Goal: Information Seeking & Learning: Find specific fact

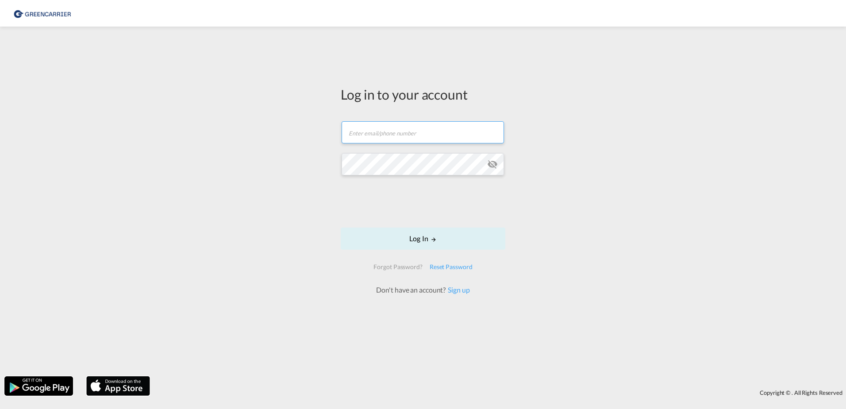
type input "[EMAIL_ADDRESS][PERSON_NAME][DOMAIN_NAME]"
drag, startPoint x: 244, startPoint y: 128, endPoint x: 167, endPoint y: 125, distance: 77.5
click at [167, 125] on div "Log in to your account [EMAIL_ADDRESS][PERSON_NAME][DOMAIN_NAME] Password field…" at bounding box center [423, 201] width 846 height 341
click at [389, 238] on button "Log In" at bounding box center [423, 239] width 165 height 22
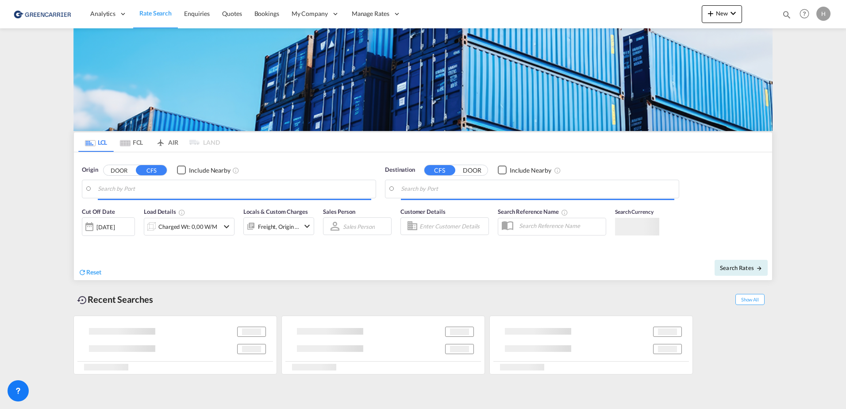
type input "[GEOGRAPHIC_DATA], [GEOGRAPHIC_DATA]"
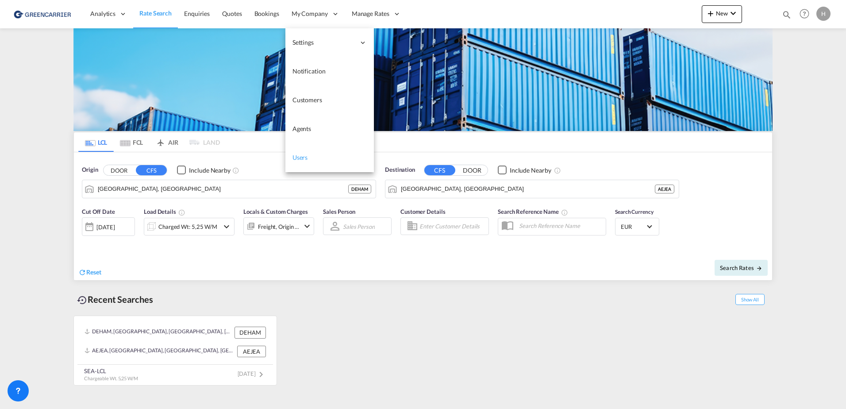
click at [303, 162] on span "Users" at bounding box center [300, 157] width 15 height 9
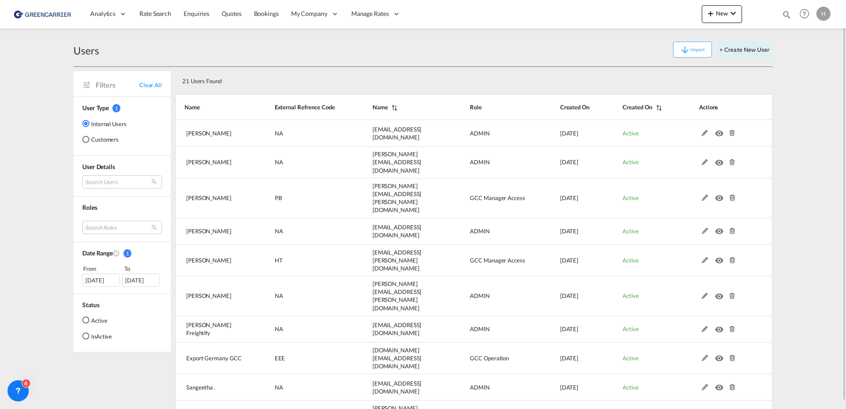
click at [101, 138] on md-radio-button "Customers" at bounding box center [104, 139] width 44 height 9
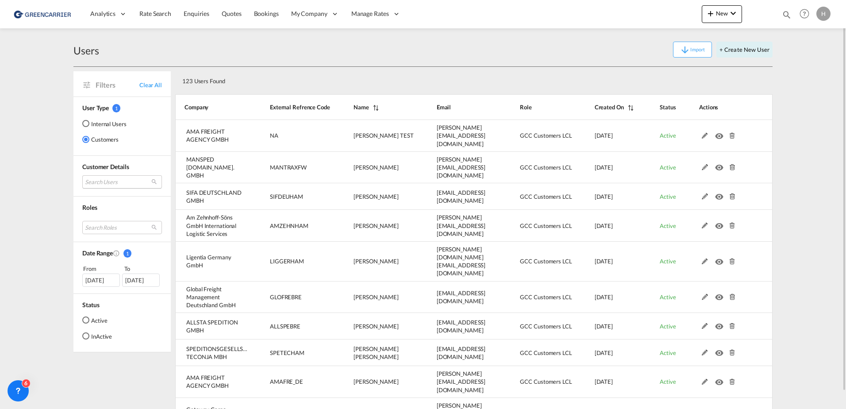
click at [107, 179] on md-select "Search Users user name user [PERSON_NAME] TEST [PERSON_NAME][EMAIL_ADDRESS][DOM…" at bounding box center [122, 181] width 80 height 13
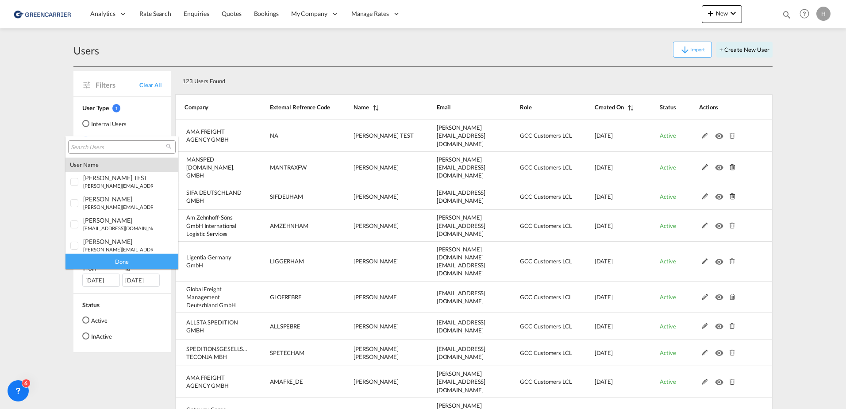
click at [305, 66] on md-backdrop at bounding box center [423, 204] width 846 height 409
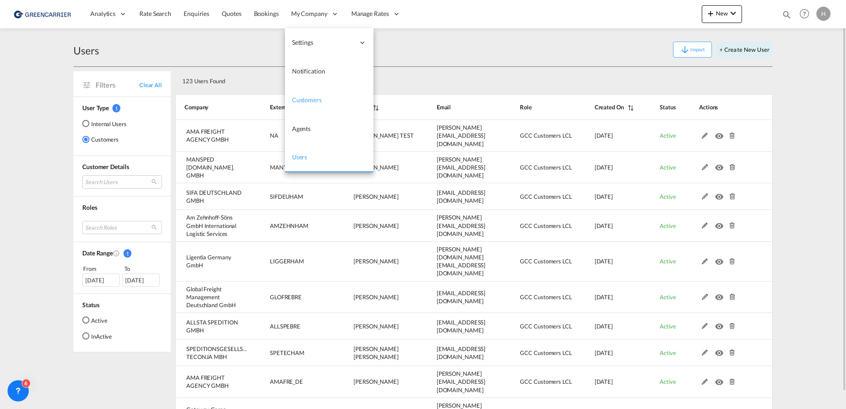
click at [302, 101] on span "Customers" at bounding box center [307, 100] width 30 height 8
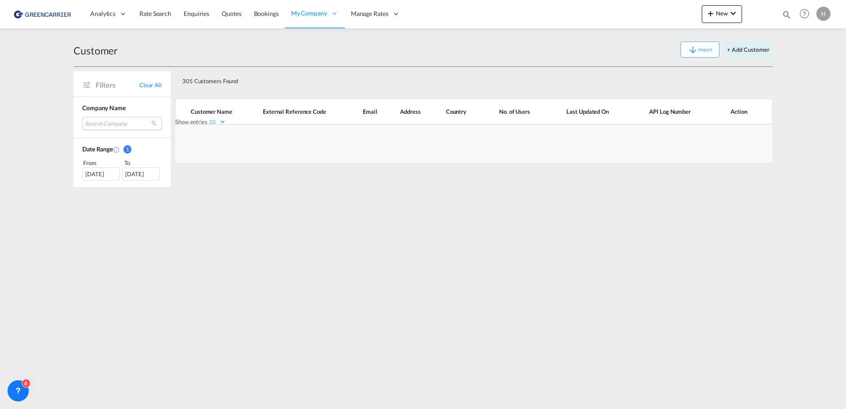
click at [104, 124] on md-select "Search Company am zehnhoff-söns gmbh international logistic services ligentia g…" at bounding box center [122, 123] width 80 height 13
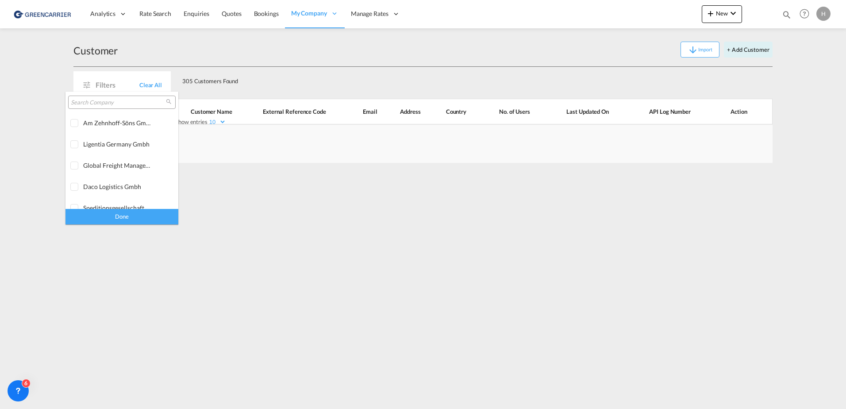
click at [105, 104] on input "search" at bounding box center [118, 103] width 95 height 8
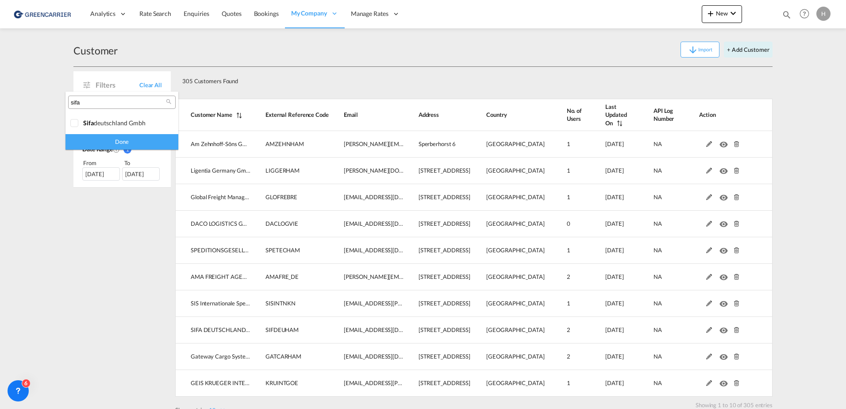
type input "sifa"
click at [113, 147] on div "Done" at bounding box center [122, 141] width 113 height 15
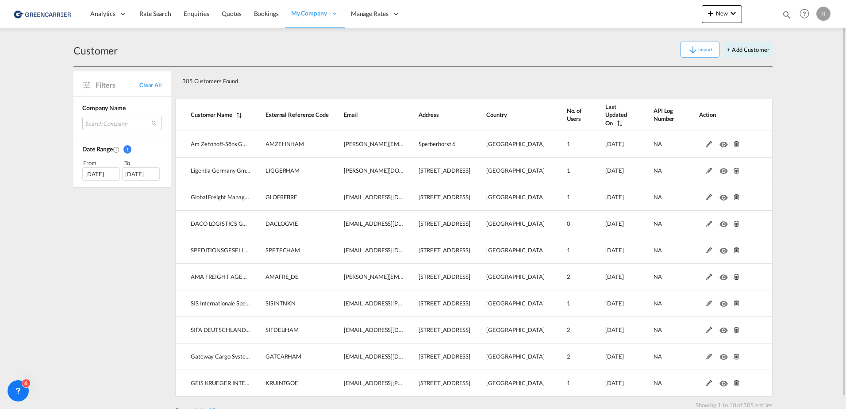
click at [117, 125] on md-select "Search Company" at bounding box center [122, 123] width 80 height 13
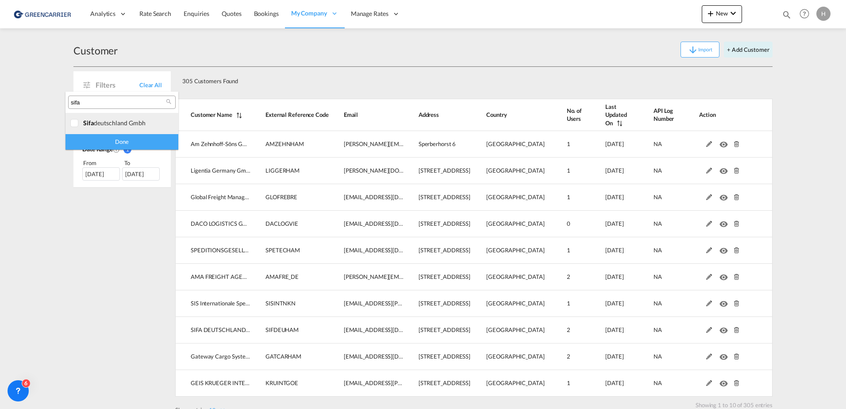
click at [74, 126] on div at bounding box center [74, 123] width 9 height 9
click at [109, 144] on div "Done" at bounding box center [122, 141] width 113 height 15
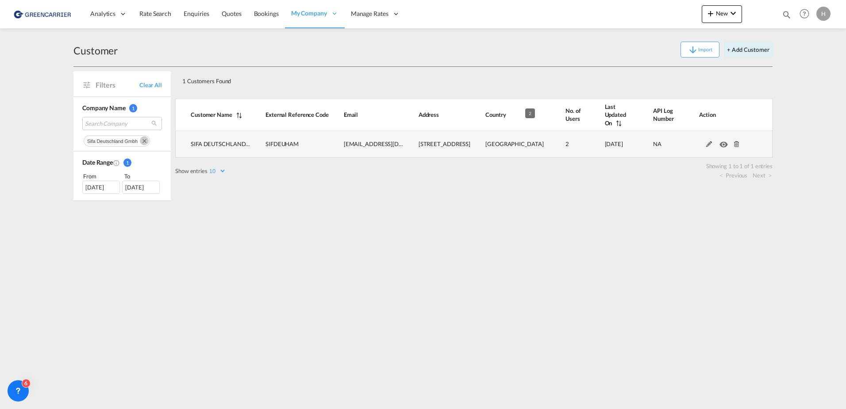
click at [544, 136] on td "2" at bounding box center [563, 144] width 39 height 27
click at [566, 140] on span "2" at bounding box center [568, 143] width 4 height 7
click at [544, 136] on td "2" at bounding box center [563, 144] width 39 height 27
click at [456, 140] on span "[STREET_ADDRESS]" at bounding box center [445, 143] width 52 height 7
click at [725, 139] on md-icon "icon-eye" at bounding box center [726, 142] width 12 height 6
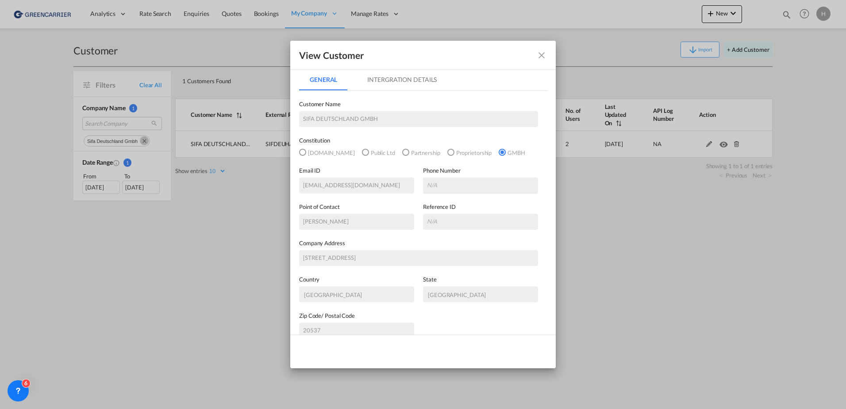
click at [380, 77] on md-tab-item "Intergration Details" at bounding box center [402, 79] width 91 height 21
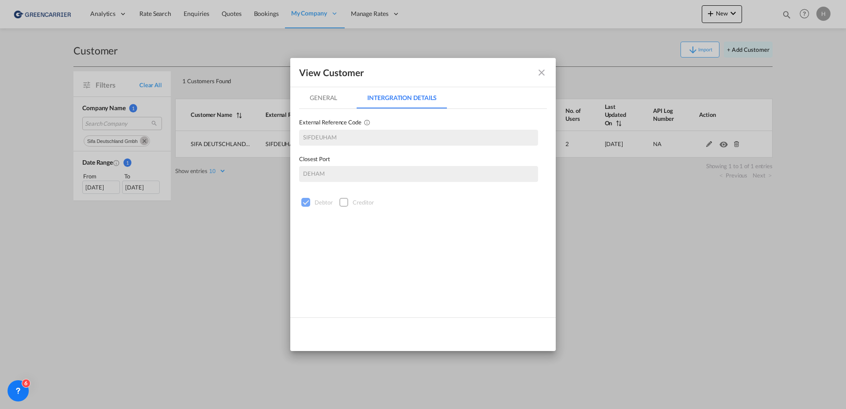
click at [330, 114] on div "External Reference Code SIFDEUHAM" at bounding box center [423, 127] width 248 height 37
click at [324, 100] on md-tab-item "General" at bounding box center [323, 97] width 49 height 21
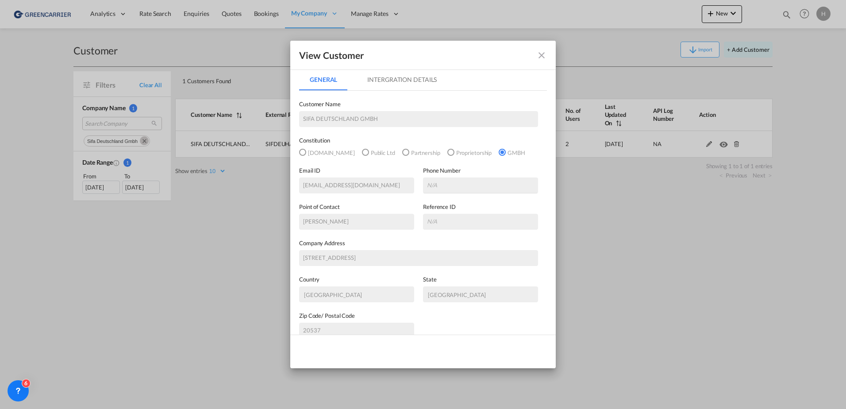
click at [623, 197] on div "View Customer General Intergration Details General Intergration Details Custome…" at bounding box center [423, 204] width 846 height 409
click at [540, 52] on md-icon "icon-close fg-AAA8AD" at bounding box center [541, 55] width 11 height 11
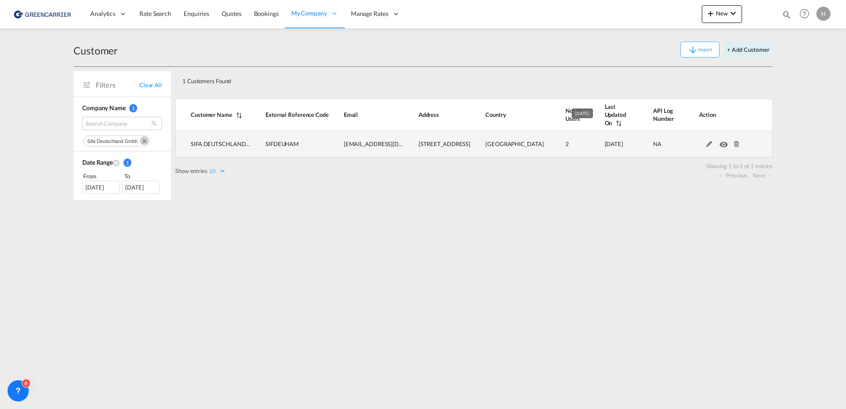
click at [544, 137] on td "2" at bounding box center [563, 144] width 39 height 27
click at [724, 140] on md-icon "icon-eye" at bounding box center [726, 142] width 12 height 6
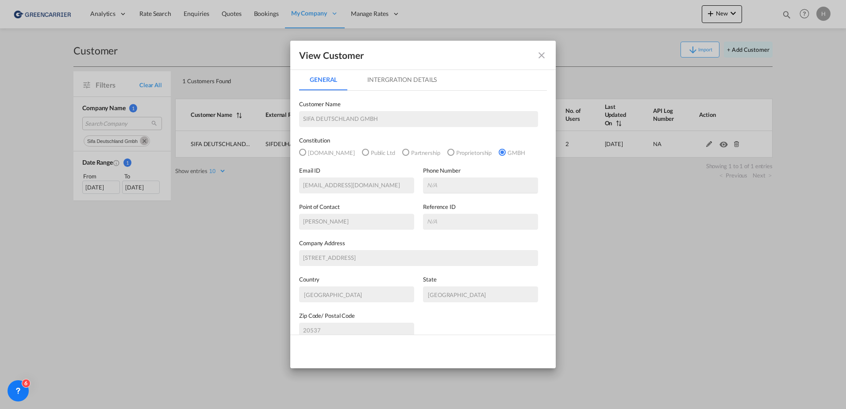
click at [545, 54] on md-icon "icon-close fg-AAA8AD" at bounding box center [541, 55] width 11 height 11
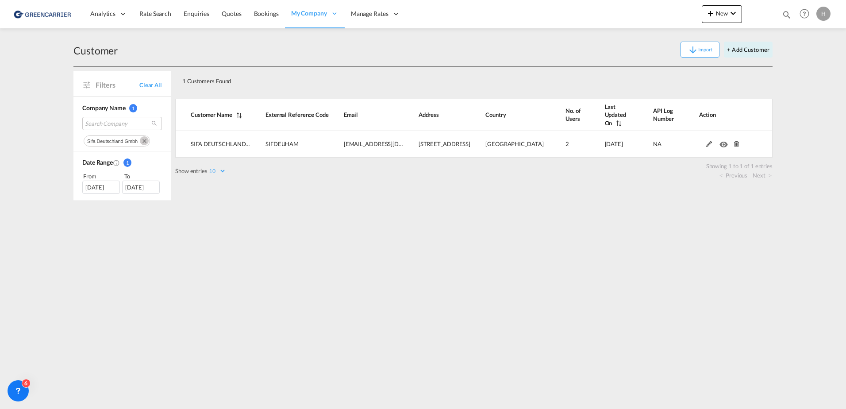
click at [144, 139] on md-icon "Remove" at bounding box center [144, 140] width 9 height 9
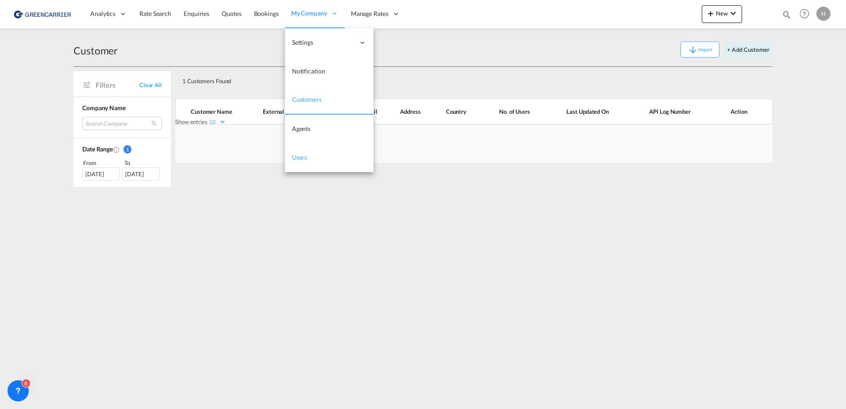
drag, startPoint x: 308, startPoint y: 157, endPoint x: 301, endPoint y: 154, distance: 7.5
click at [308, 157] on link "Users" at bounding box center [329, 157] width 89 height 29
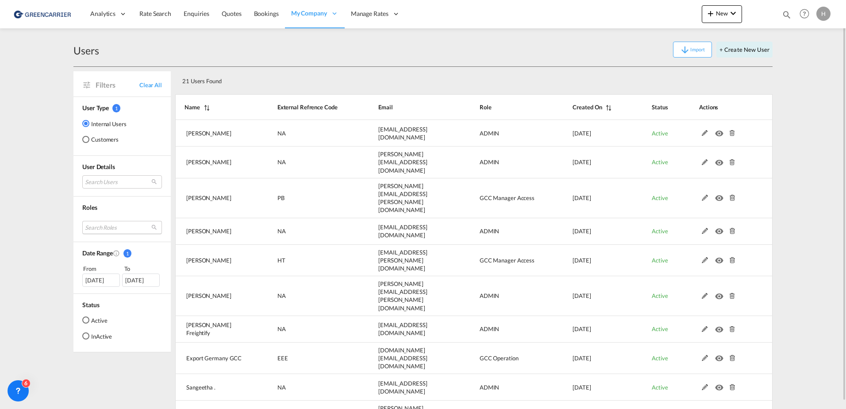
click at [98, 231] on md-select "Search Roles gcc operation test role essentials admin gcc global admin sales co…" at bounding box center [122, 227] width 80 height 13
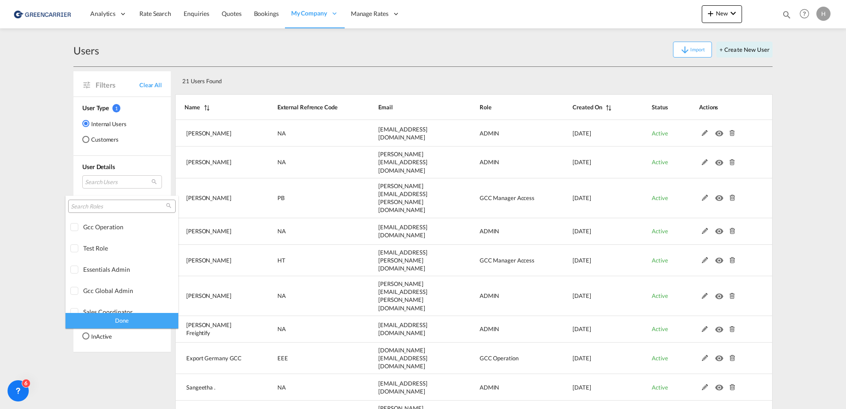
click at [112, 183] on md-backdrop at bounding box center [423, 204] width 846 height 409
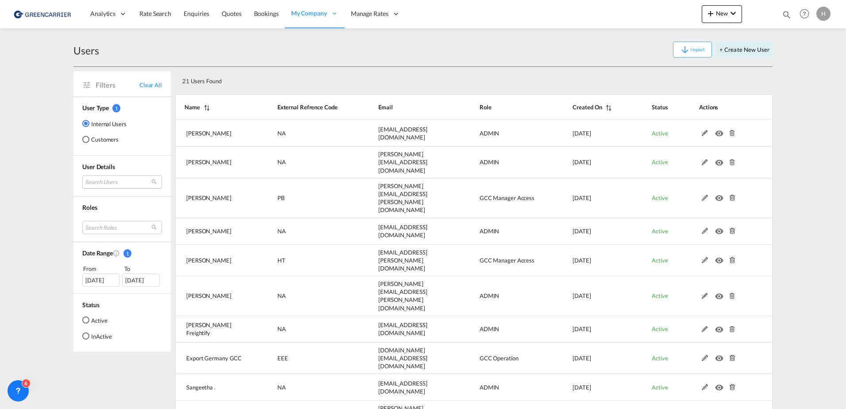
click at [112, 183] on md-select "Search Users [PERSON_NAME] [PERSON_NAME][EMAIL_ADDRESS][DOMAIN_NAME] tamizh Sel…" at bounding box center [122, 181] width 80 height 13
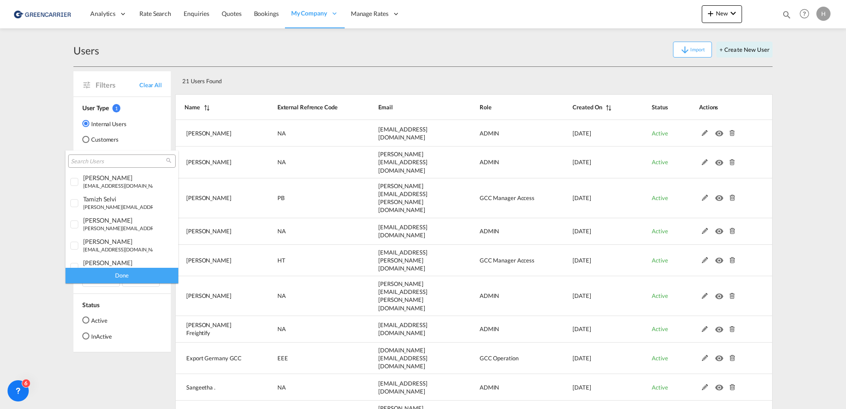
click at [102, 137] on md-backdrop at bounding box center [423, 204] width 846 height 409
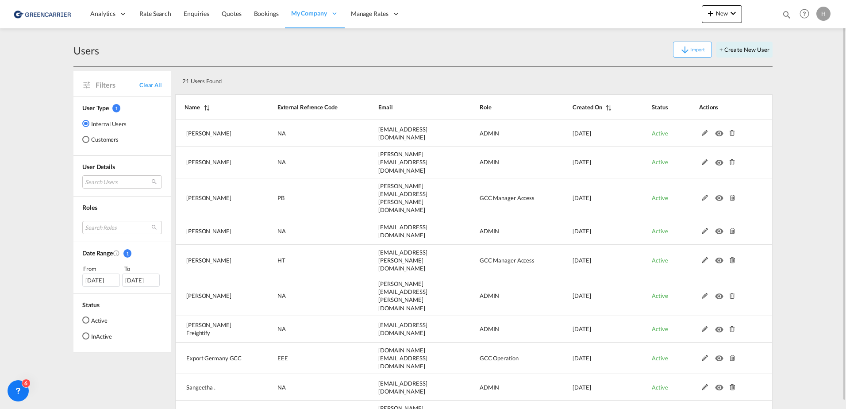
click at [102, 138] on md-radio-button "Customers" at bounding box center [104, 139] width 44 height 9
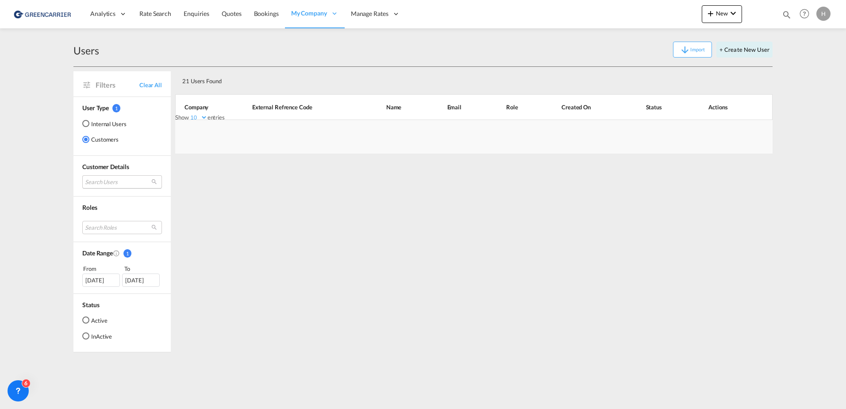
click at [113, 184] on md-select "Search Users" at bounding box center [122, 181] width 80 height 13
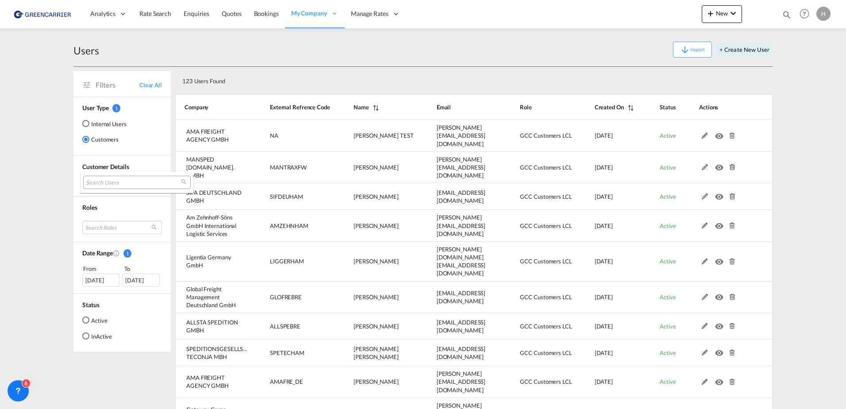
click at [103, 87] on md-backdrop at bounding box center [423, 204] width 846 height 409
click at [149, 87] on span "Clear All" at bounding box center [150, 85] width 23 height 8
click at [100, 85] on span "Filters" at bounding box center [118, 85] width 44 height 10
drag, startPoint x: 100, startPoint y: 85, endPoint x: 93, endPoint y: 138, distance: 54.0
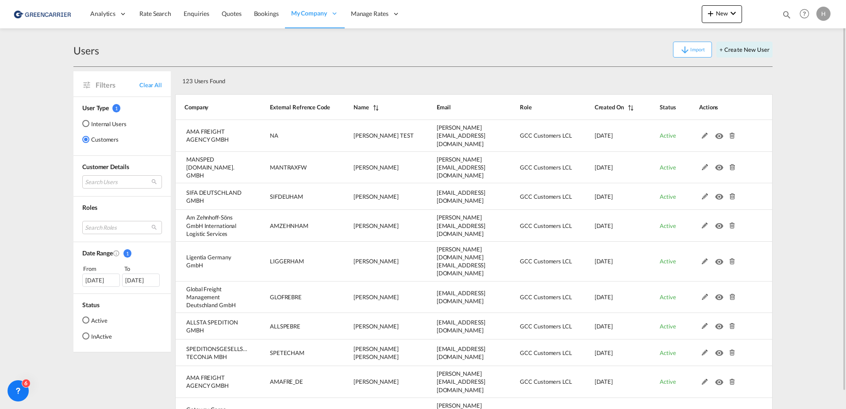
click at [93, 138] on md-radio-button "Customers" at bounding box center [104, 139] width 44 height 9
click at [112, 185] on md-select "Search Users" at bounding box center [122, 181] width 80 height 13
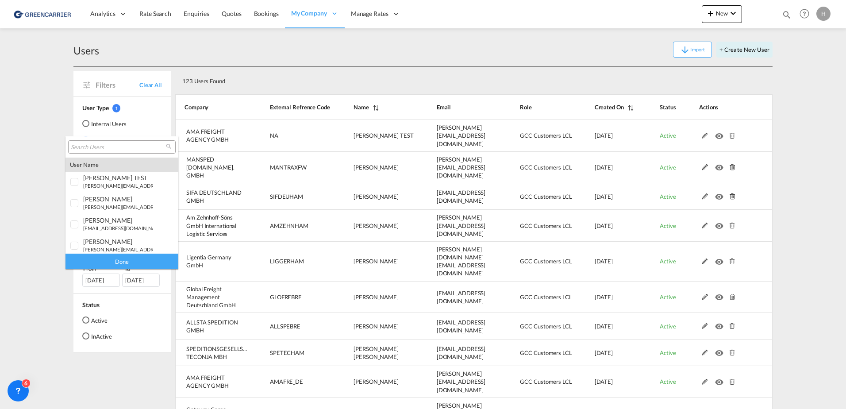
click at [93, 147] on input "search" at bounding box center [118, 147] width 95 height 8
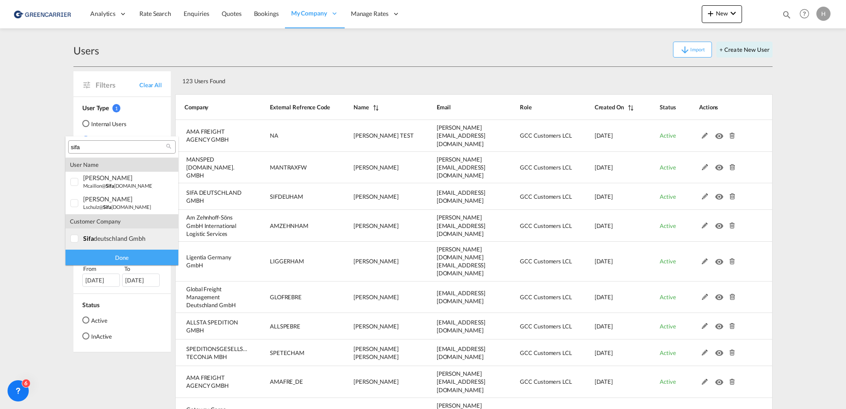
type input "sifa"
click at [112, 239] on div "sifa deutschland gmbh" at bounding box center [117, 239] width 69 height 8
click at [109, 255] on div "Done" at bounding box center [122, 257] width 113 height 15
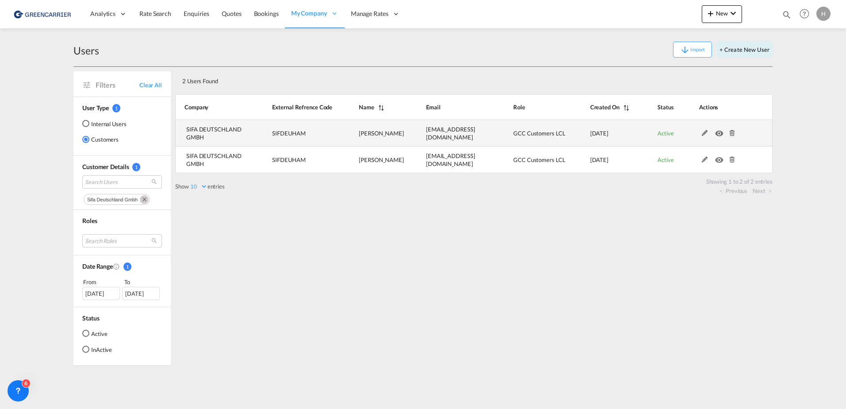
click at [718, 134] on md-icon "icon-eye" at bounding box center [721, 131] width 12 height 6
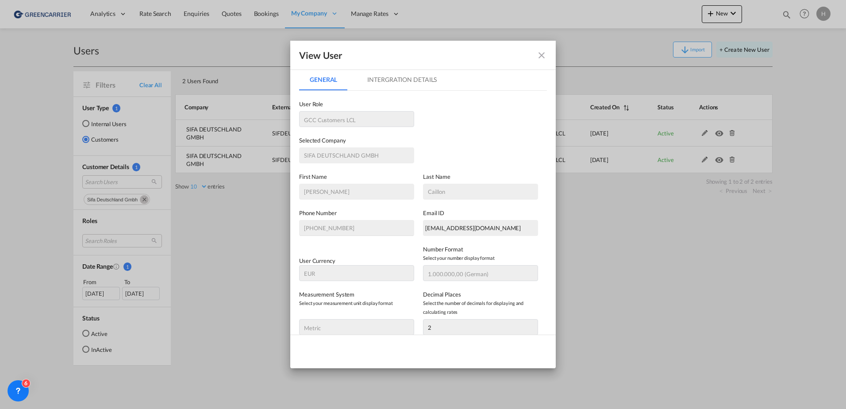
click at [380, 85] on md-tab-item "Intergration Details" at bounding box center [402, 79] width 91 height 21
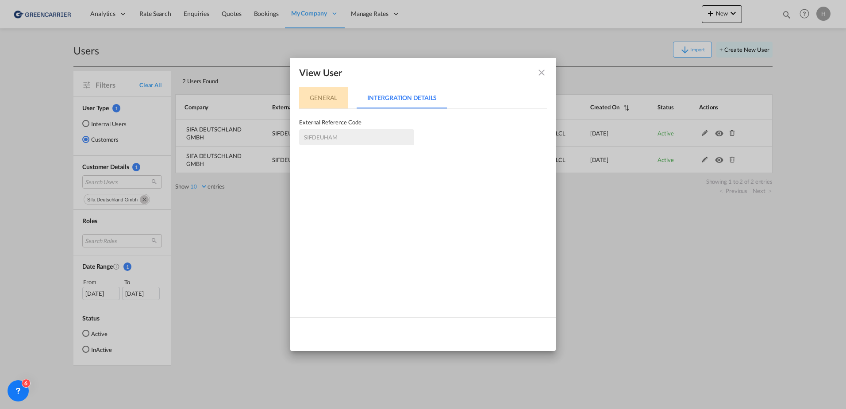
click at [312, 104] on md-tab-item "General" at bounding box center [323, 97] width 49 height 21
